Goal: Task Accomplishment & Management: Manage account settings

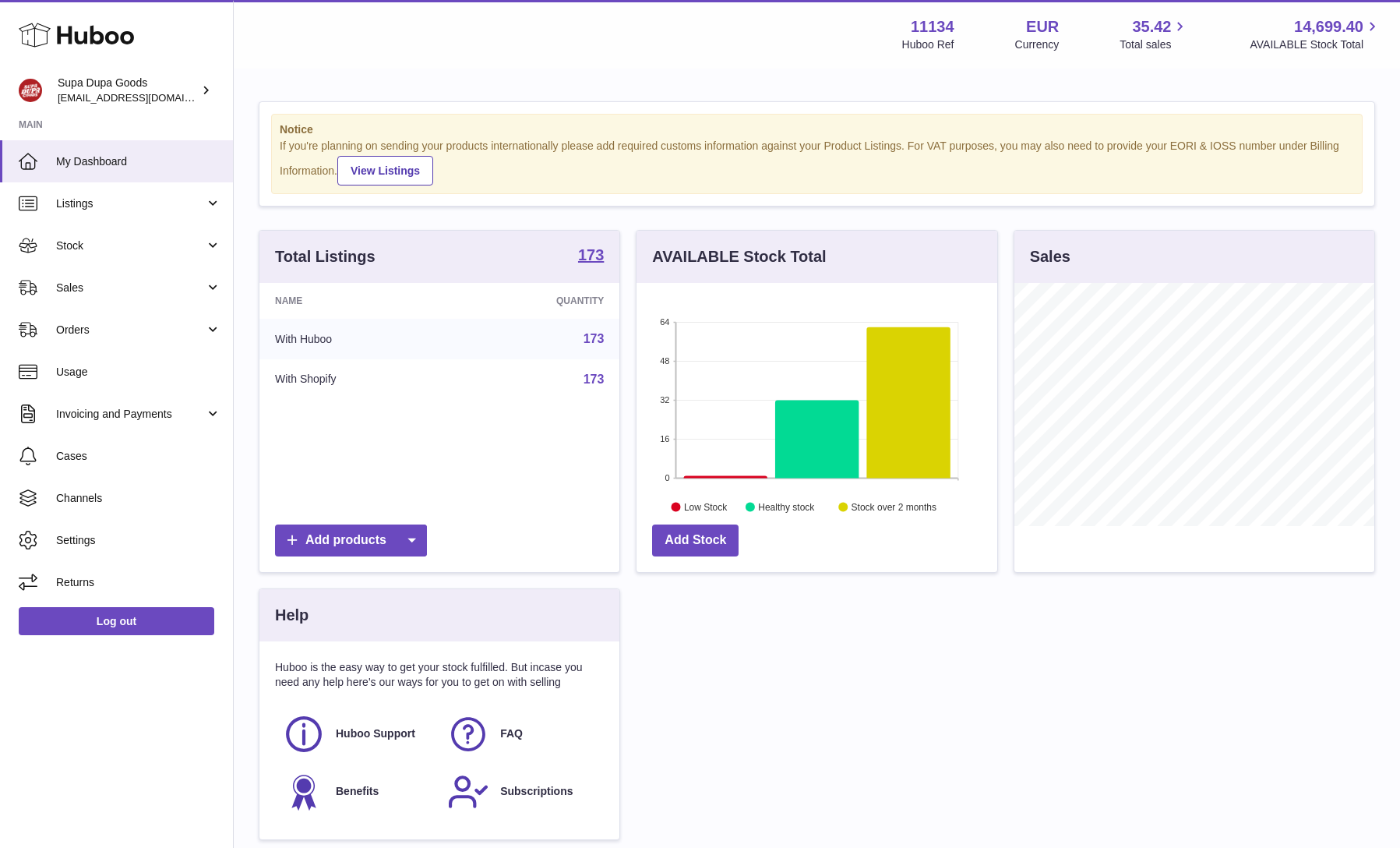
scroll to position [244, 361]
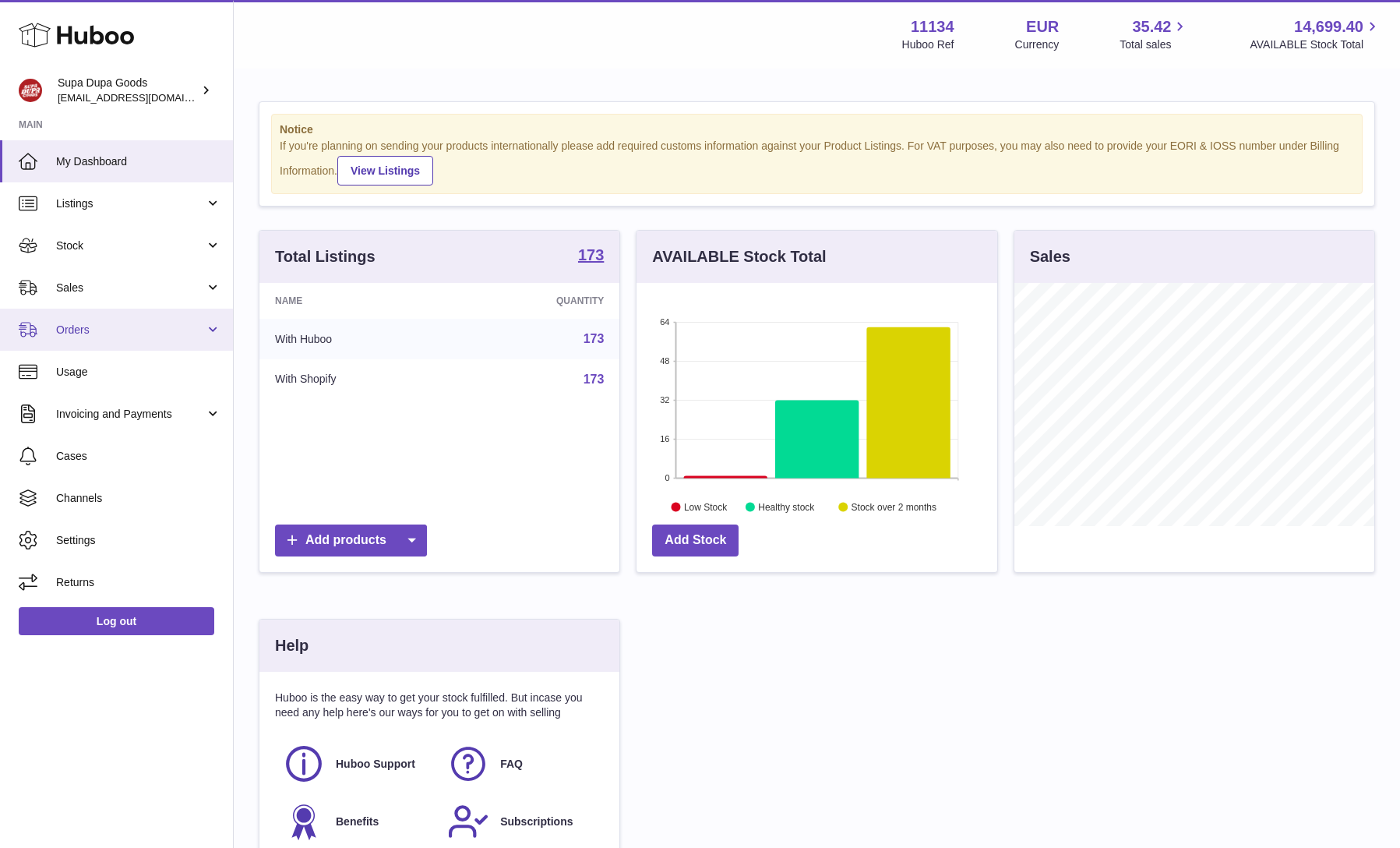
click at [142, 329] on span "Orders" at bounding box center [130, 329] width 149 height 14
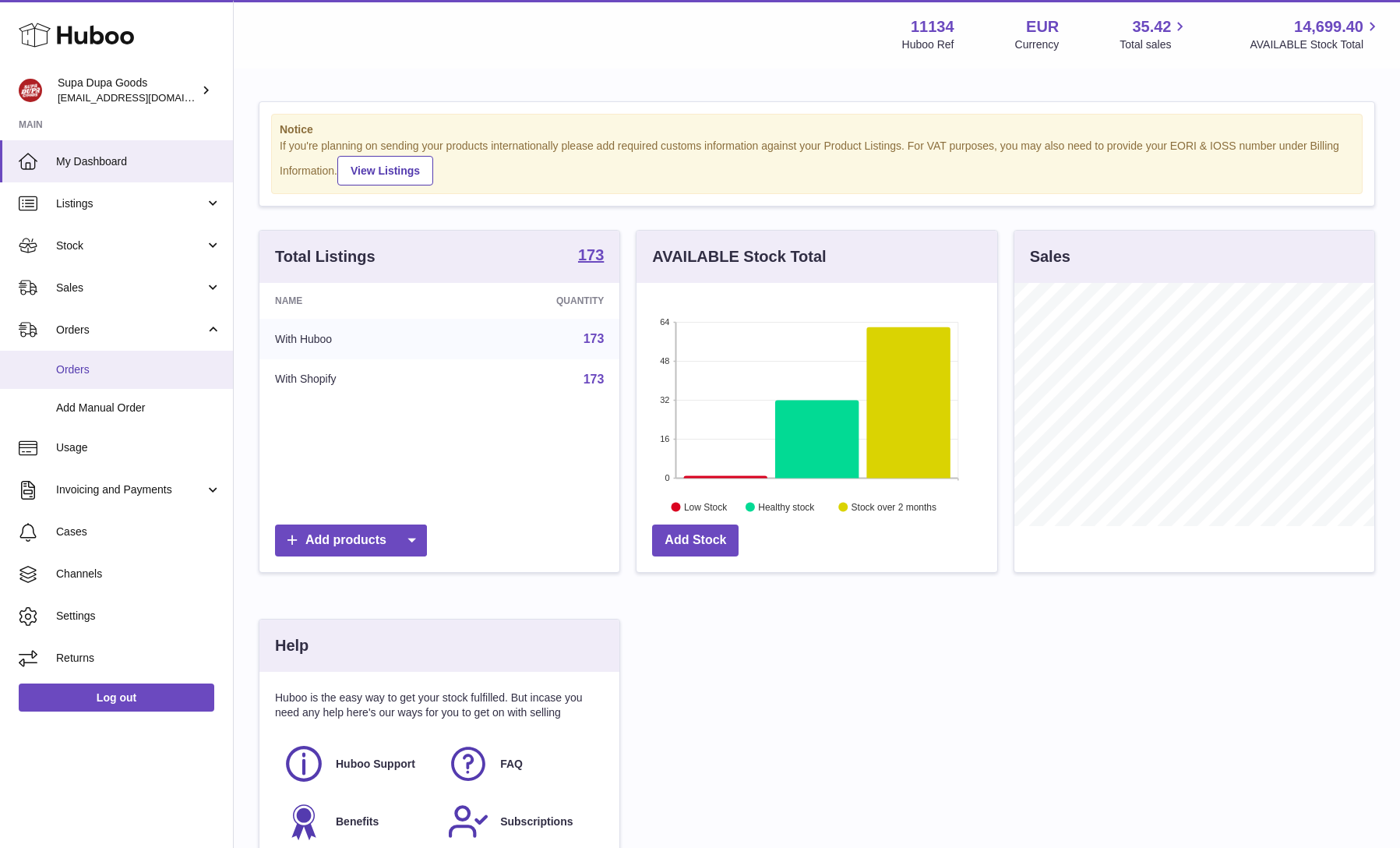
click at [123, 358] on link "Orders" at bounding box center [117, 370] width 233 height 38
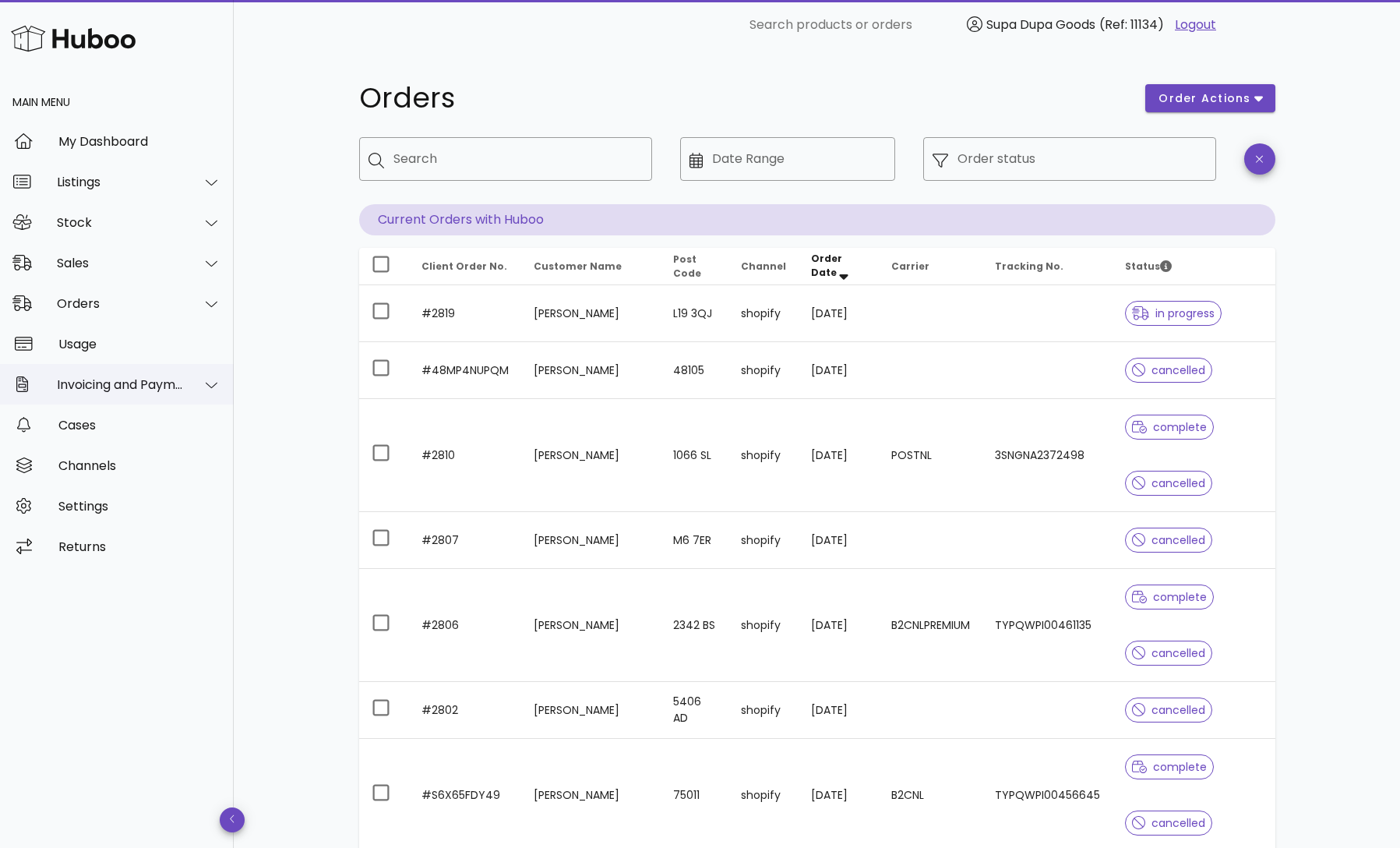
click at [113, 390] on div "Invoicing and Payments" at bounding box center [120, 384] width 127 height 14
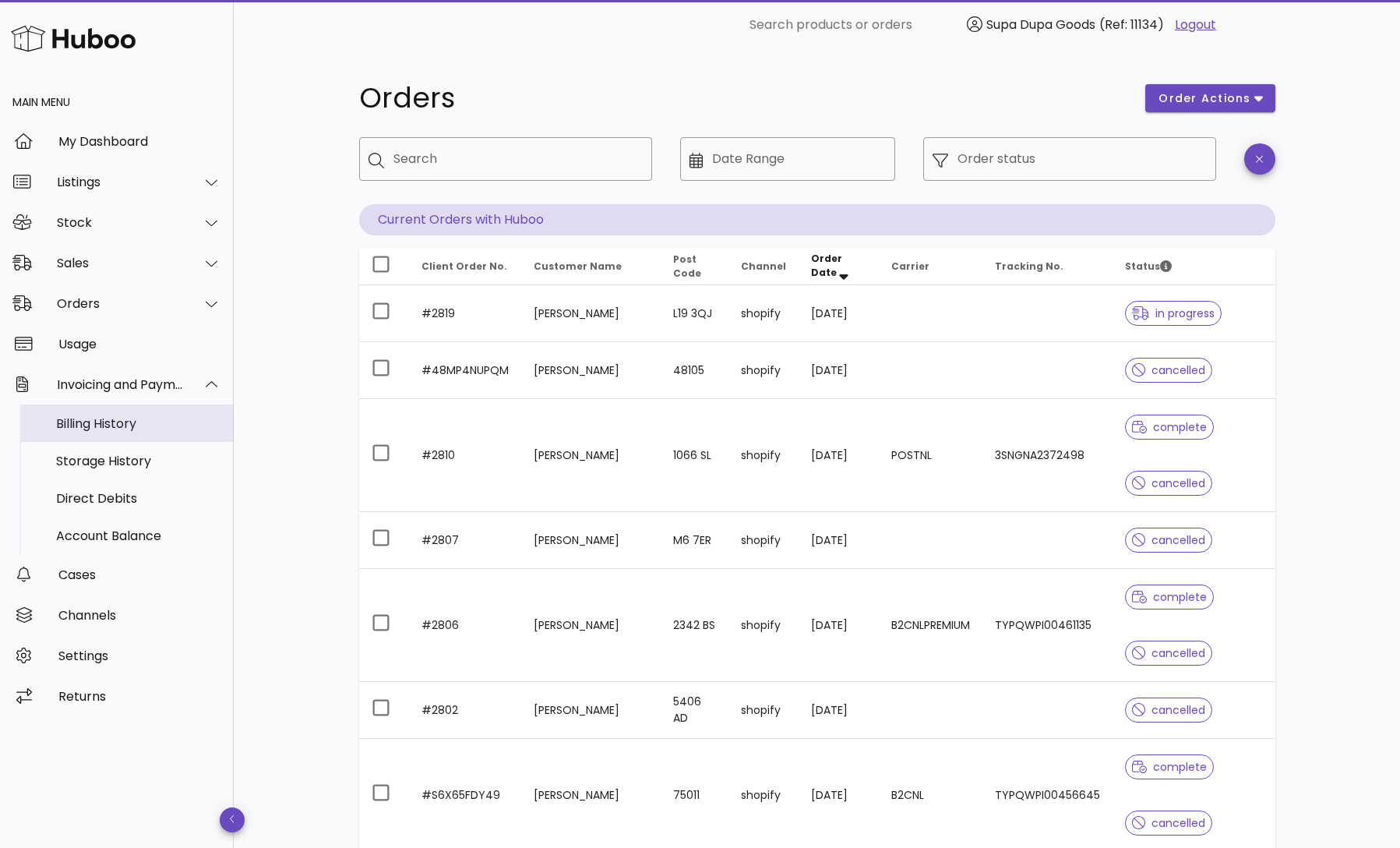
click at [106, 427] on div "Billing History" at bounding box center [139, 423] width 165 height 14
